Goal: Task Accomplishment & Management: Manage account settings

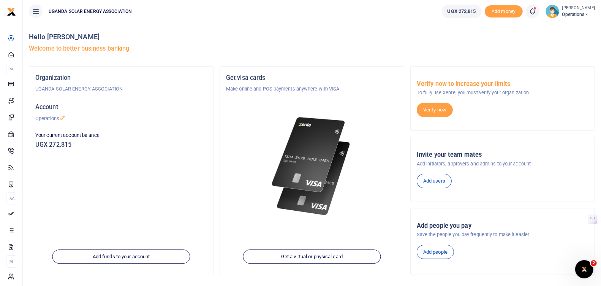
click at [571, 15] on span "Operations" at bounding box center [578, 14] width 33 height 7
click at [548, 94] on link "Logout" at bounding box center [558, 97] width 66 height 11
